Goal: Task Accomplishment & Management: Use online tool/utility

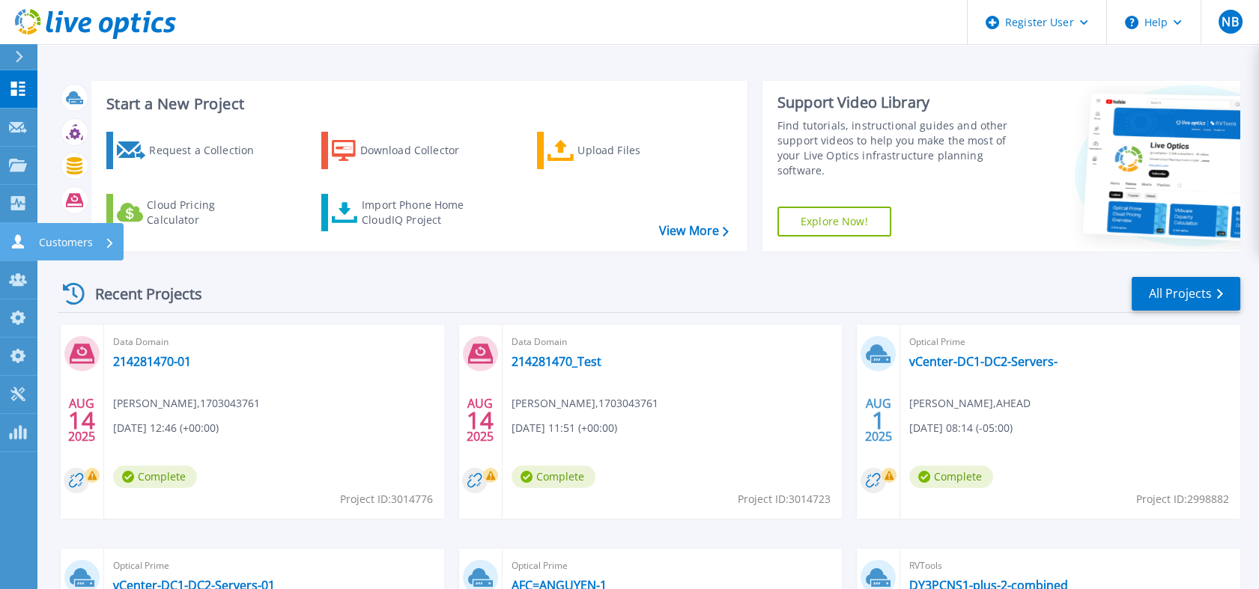
click at [2, 249] on link "Customers Customers" at bounding box center [18, 242] width 37 height 38
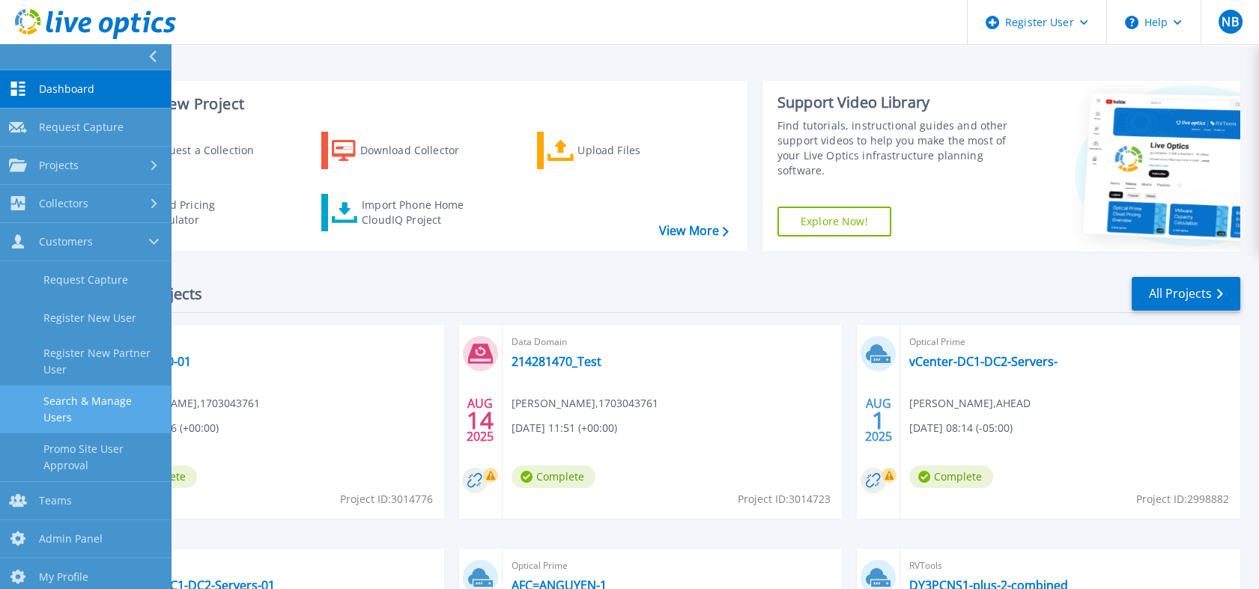
click at [116, 397] on link "Search & Manage Users" at bounding box center [85, 410] width 171 height 48
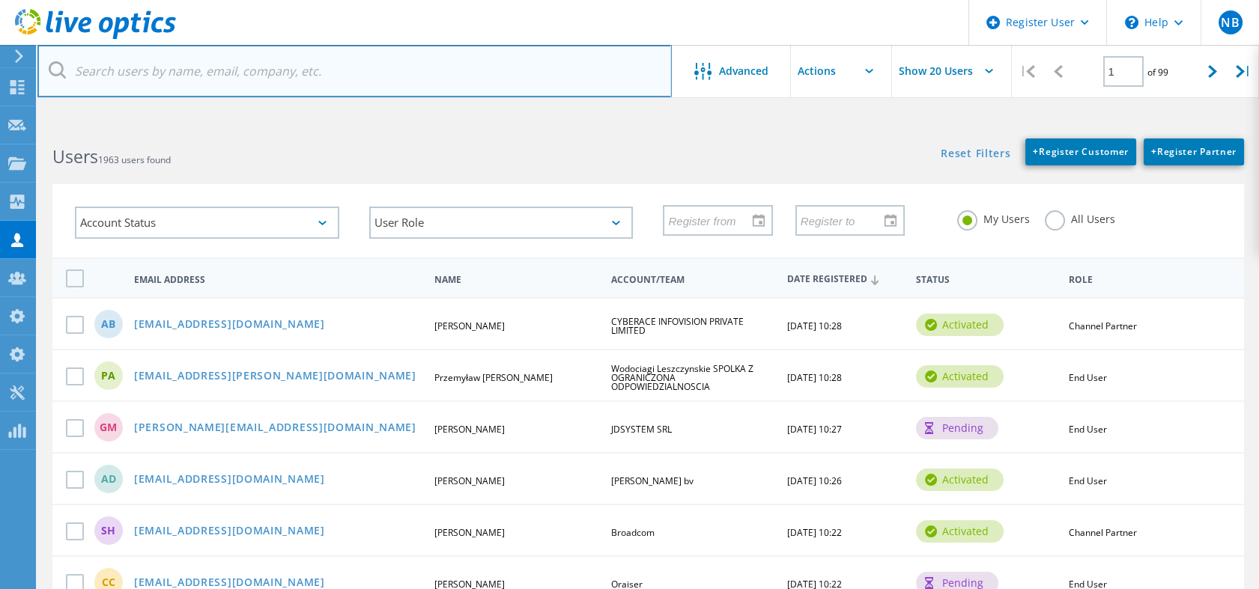
click at [233, 66] on input "text" at bounding box center [354, 71] width 634 height 52
click at [320, 78] on input "text" at bounding box center [354, 71] width 634 height 52
paste input "Peterb@mcgnet.com"
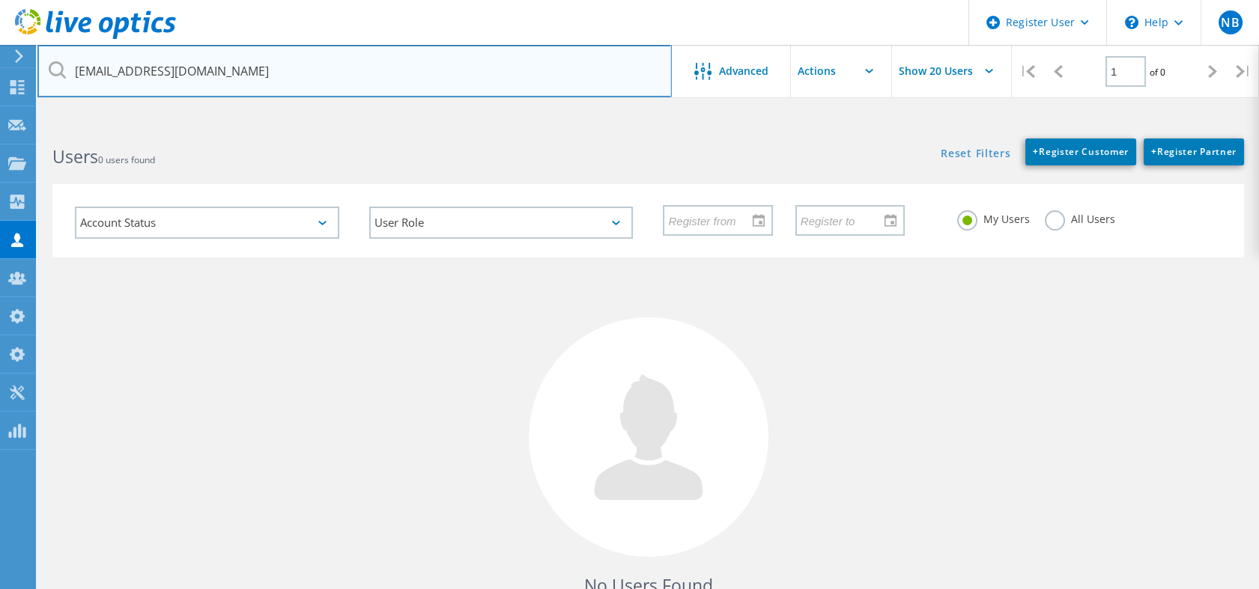
drag, startPoint x: 112, startPoint y: 73, endPoint x: 43, endPoint y: 71, distance: 68.9
click at [43, 71] on input "Peterb@mcgnet.com" at bounding box center [354, 71] width 634 height 52
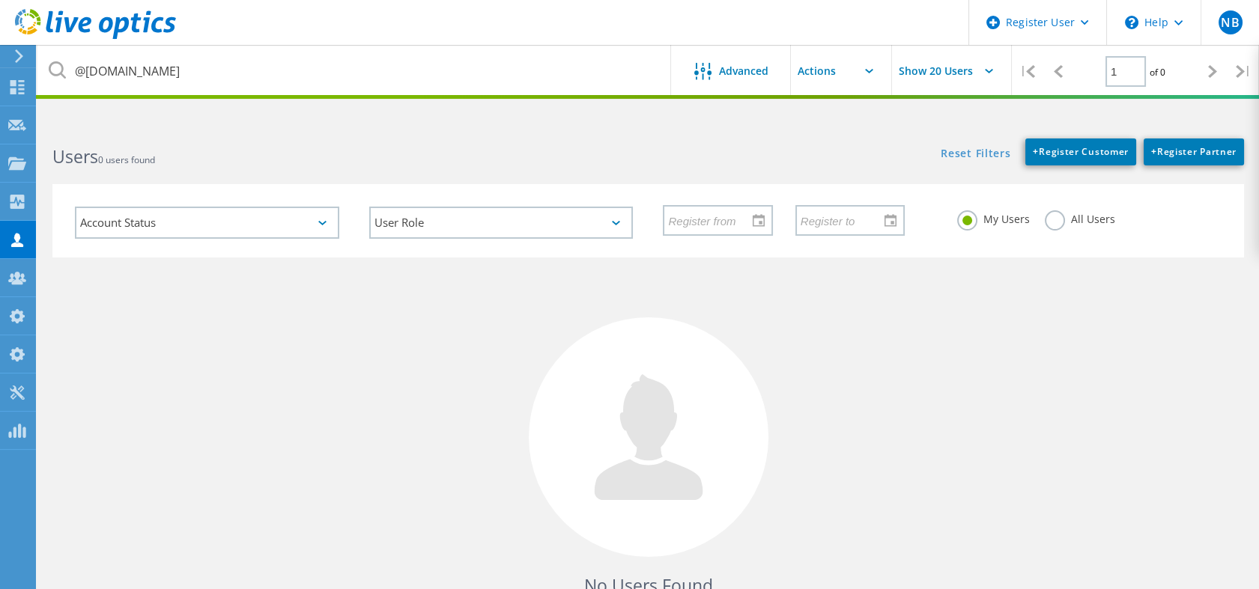
click at [1054, 219] on label "All Users" at bounding box center [1079, 217] width 70 height 14
click at [0, 0] on input "All Users" at bounding box center [0, 0] width 0 height 0
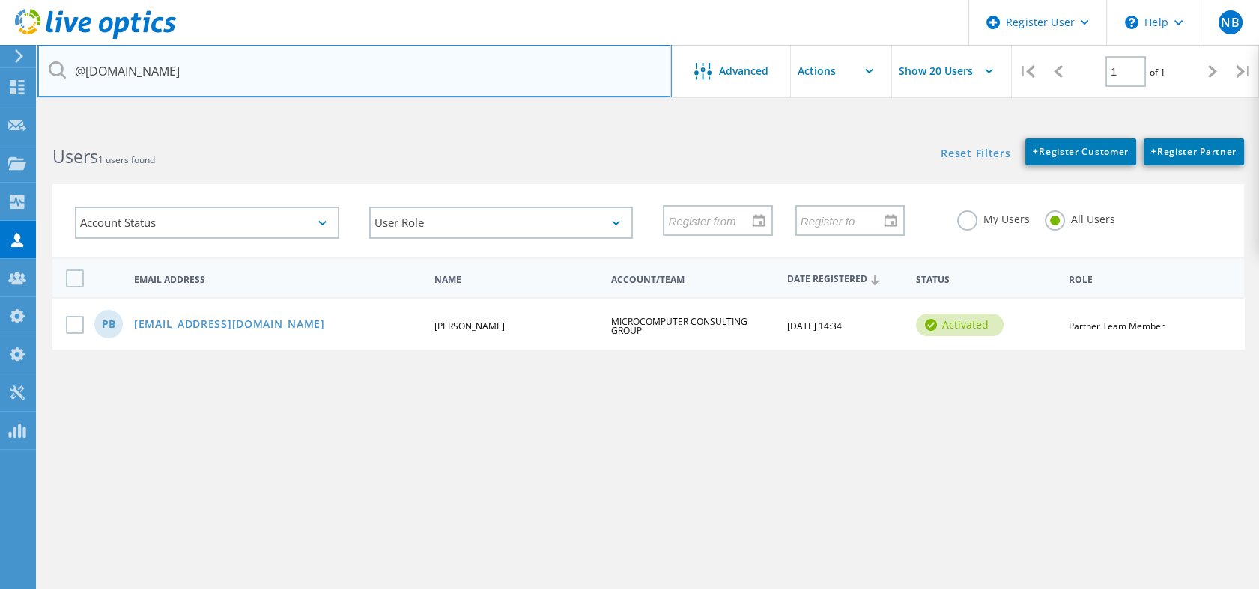
drag, startPoint x: 179, startPoint y: 70, endPoint x: 65, endPoint y: 91, distance: 115.9
click at [65, 91] on input "@mcgnet.com" at bounding box center [354, 71] width 634 height 52
paste input "Pbeierle"
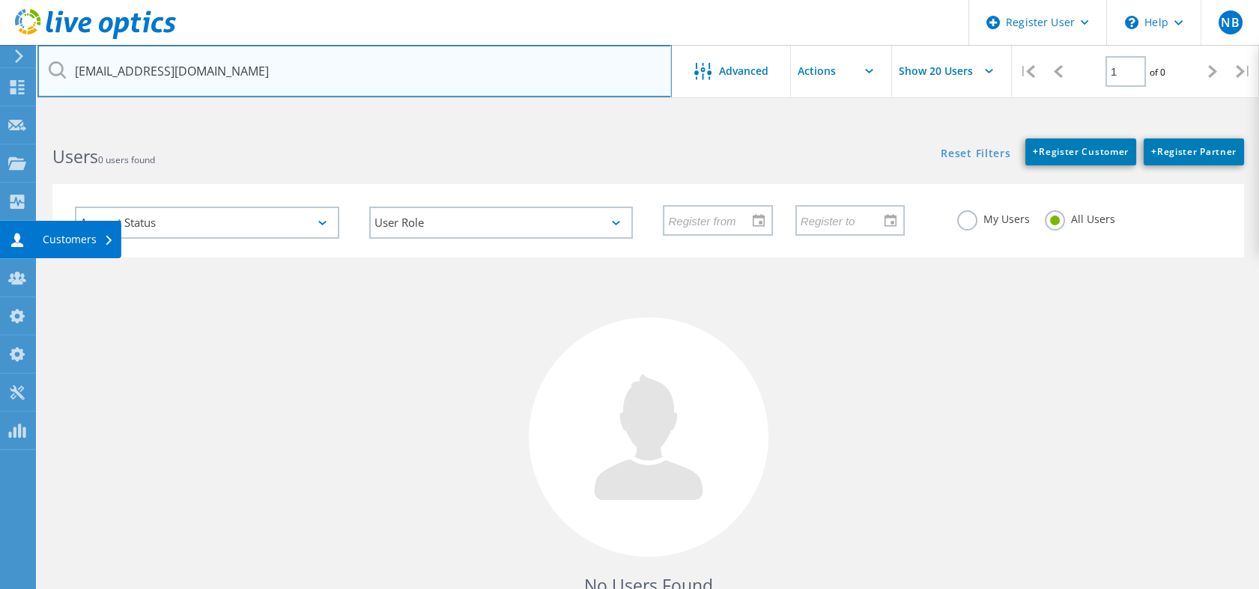
type input "Pbeierle@mcgnet.com"
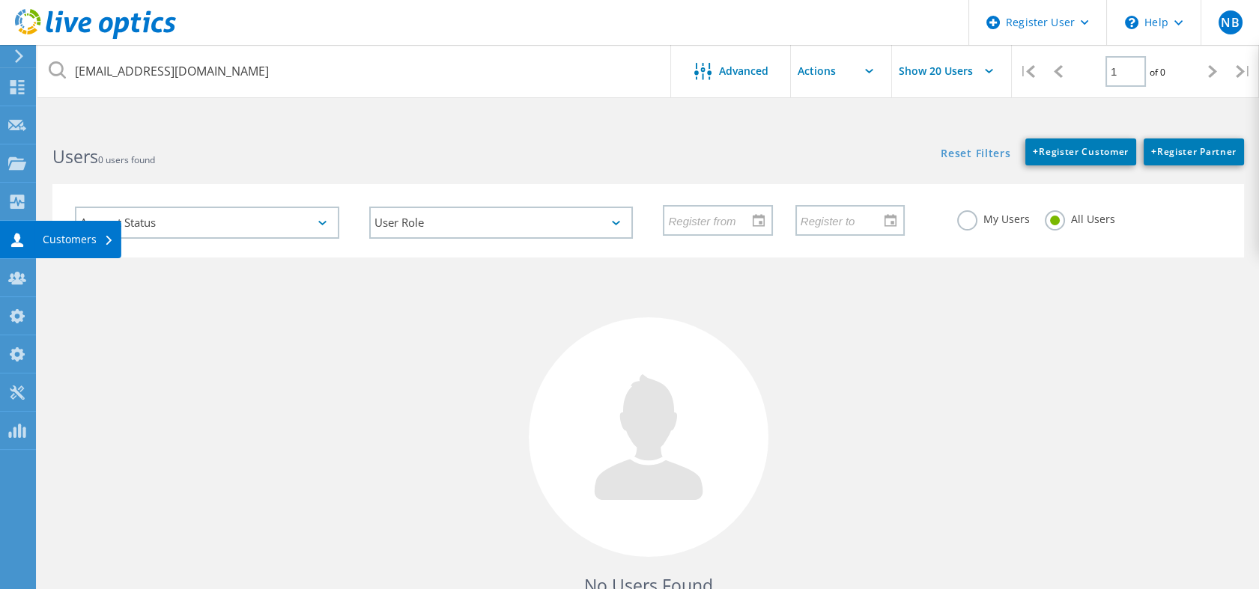
click at [21, 233] on icon at bounding box center [17, 240] width 18 height 14
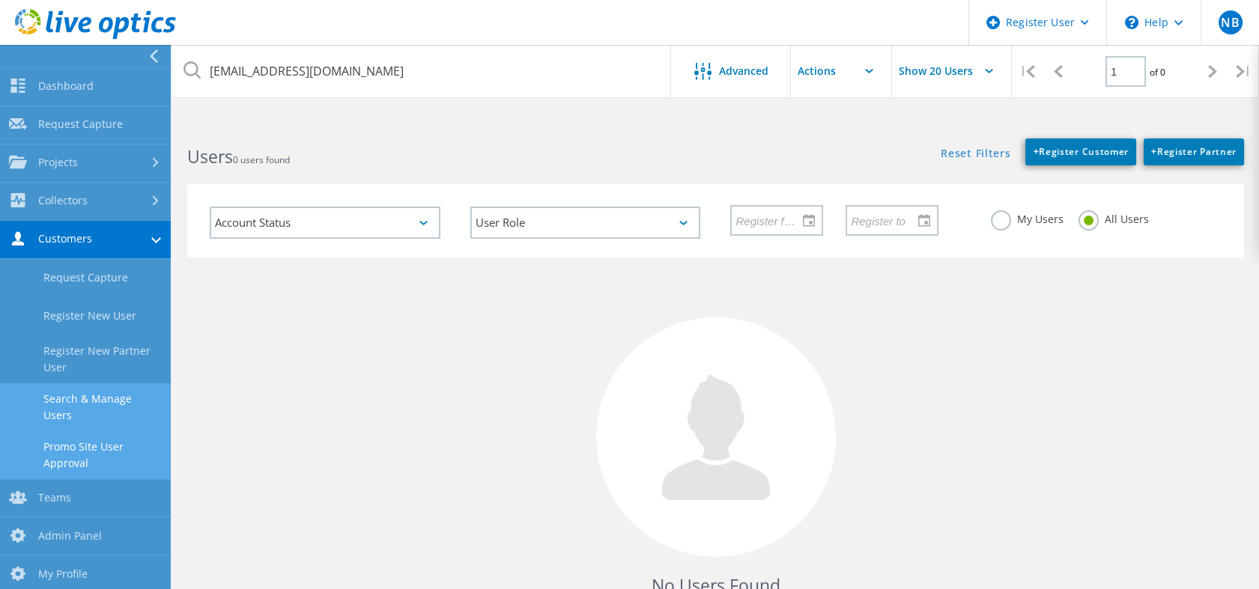
click at [98, 441] on link "Promo Site User Approval" at bounding box center [85, 455] width 171 height 48
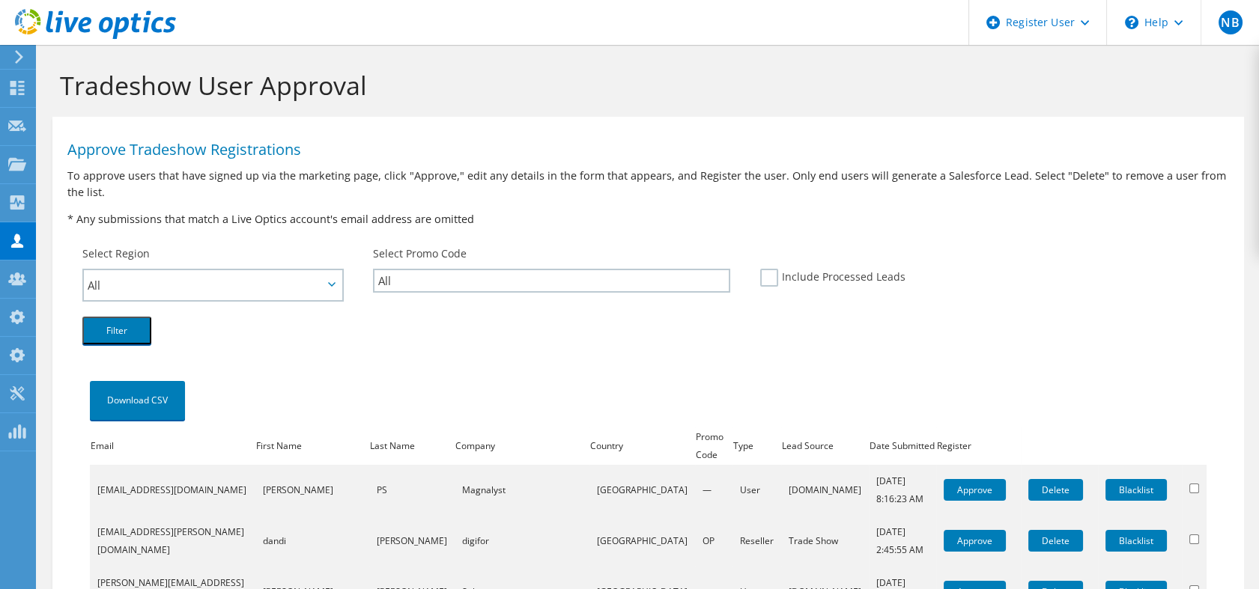
click at [108, 40] on link at bounding box center [95, 36] width 161 height 13
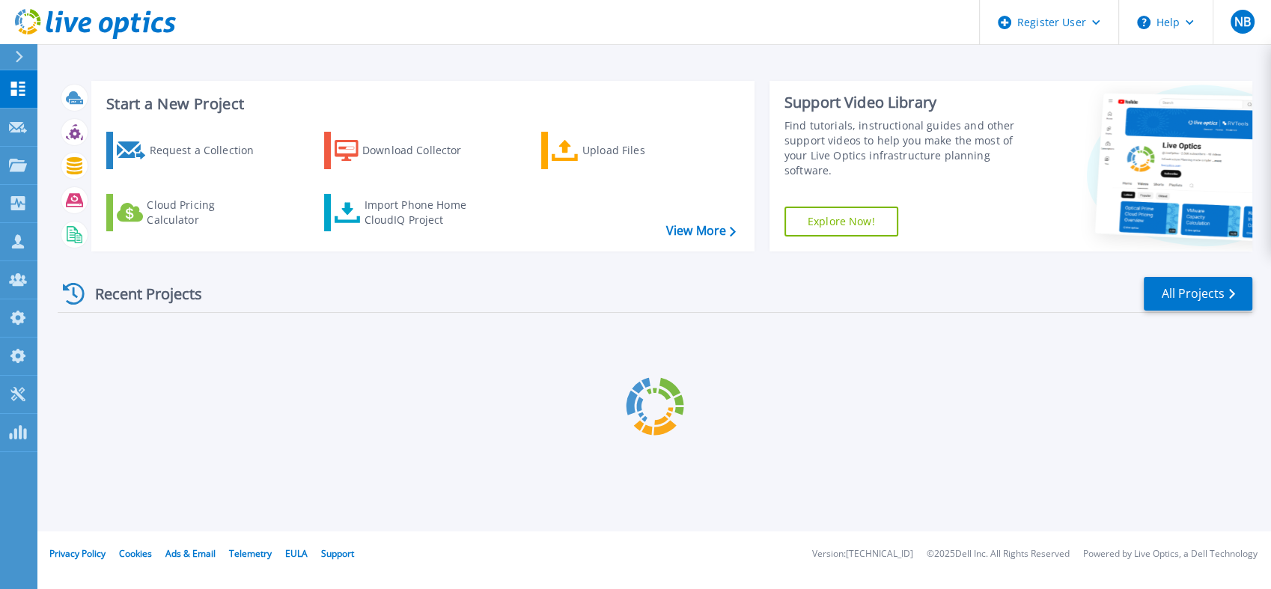
click at [20, 237] on icon at bounding box center [18, 241] width 12 height 14
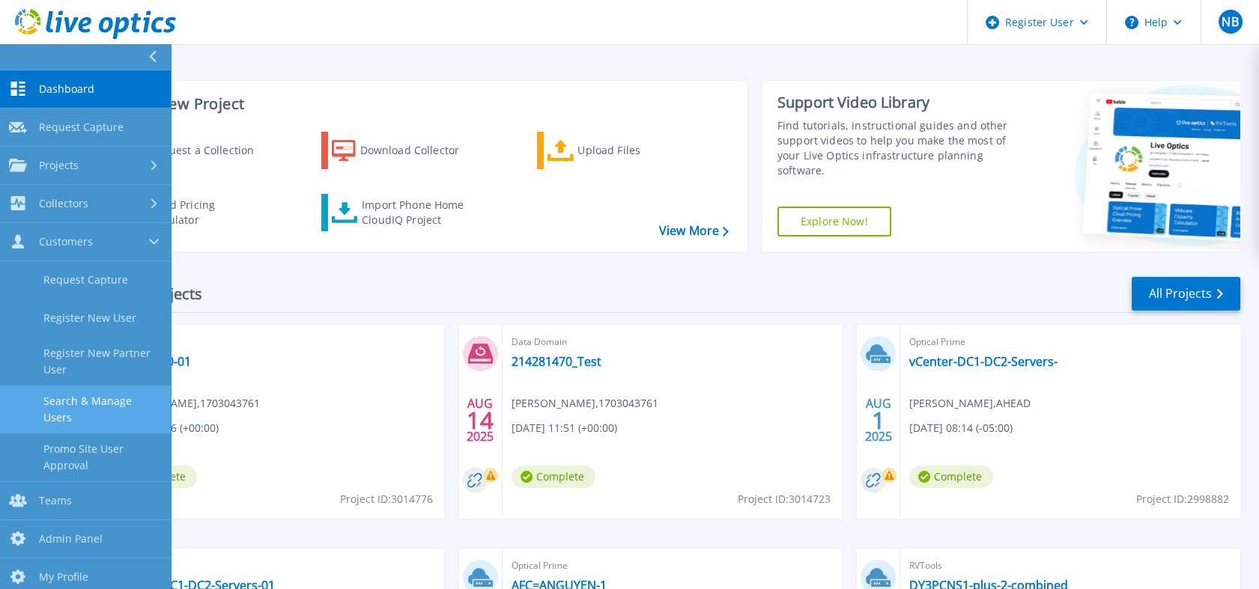
click at [96, 413] on link "Search & Manage Users" at bounding box center [85, 410] width 171 height 48
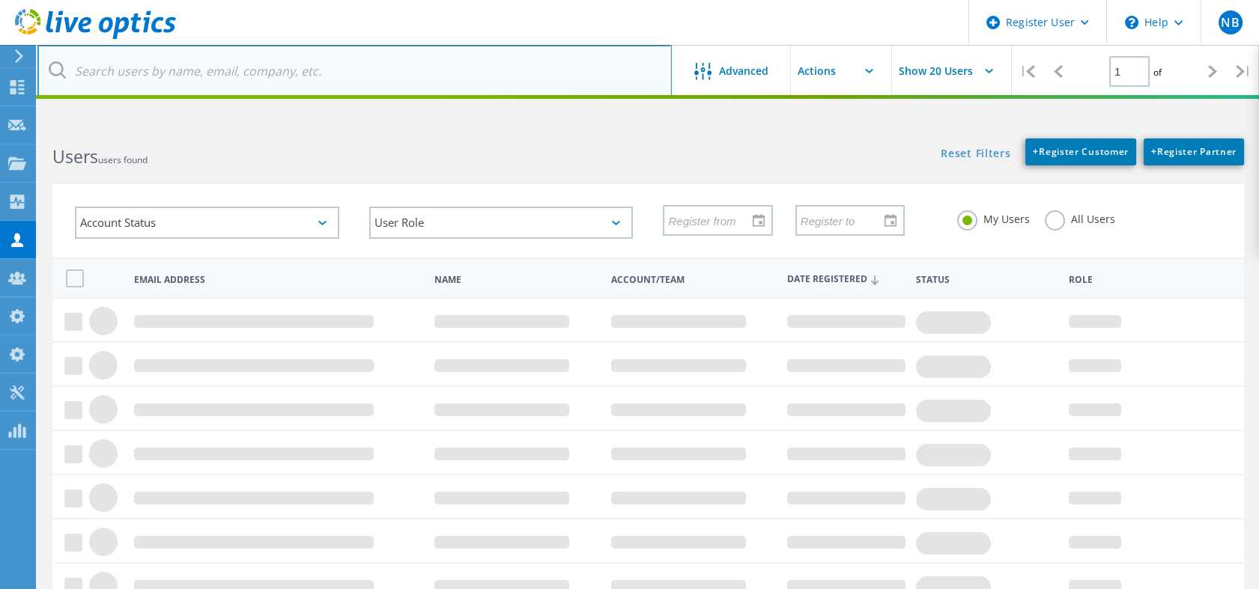
click at [213, 64] on input "text" at bounding box center [354, 71] width 634 height 52
paste input "[EMAIL_ADDRESS][DOMAIN_NAME]"
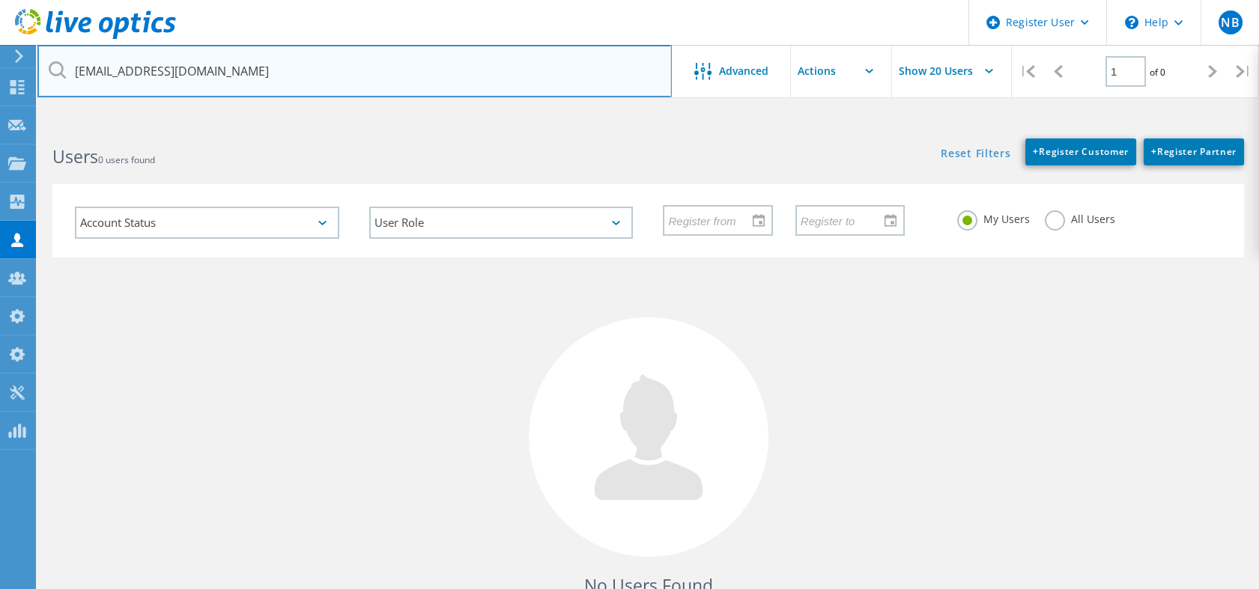
type input "[EMAIL_ADDRESS][DOMAIN_NAME]"
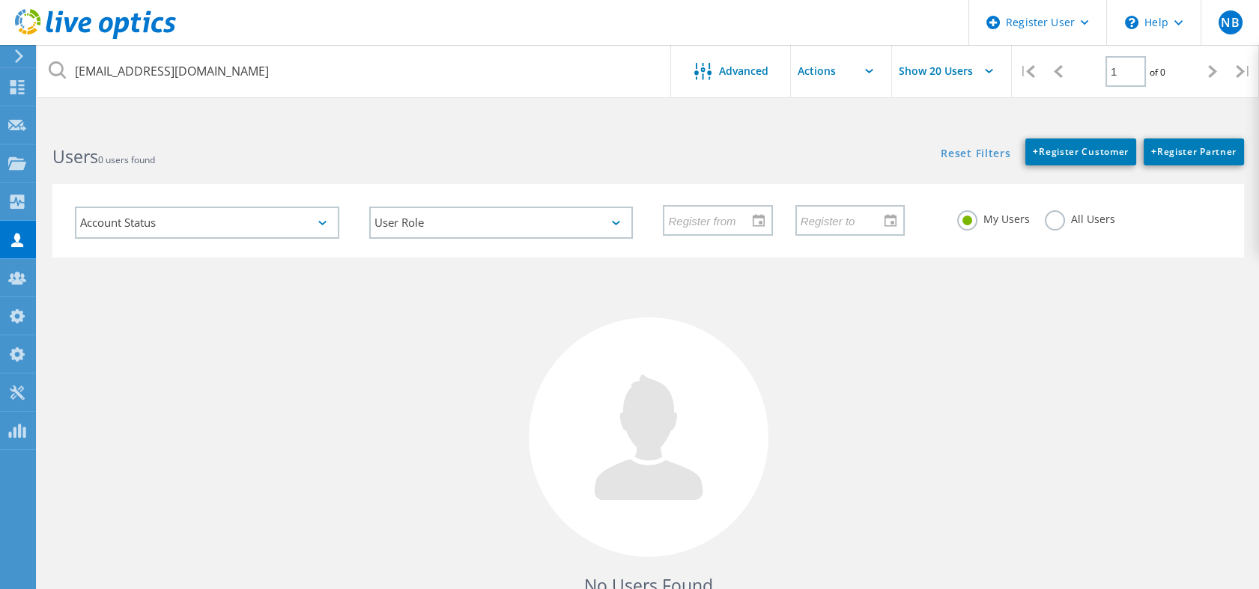
click at [1049, 221] on label "All Users" at bounding box center [1079, 217] width 70 height 14
click at [0, 0] on input "All Users" at bounding box center [0, 0] width 0 height 0
